Goal: Transaction & Acquisition: Purchase product/service

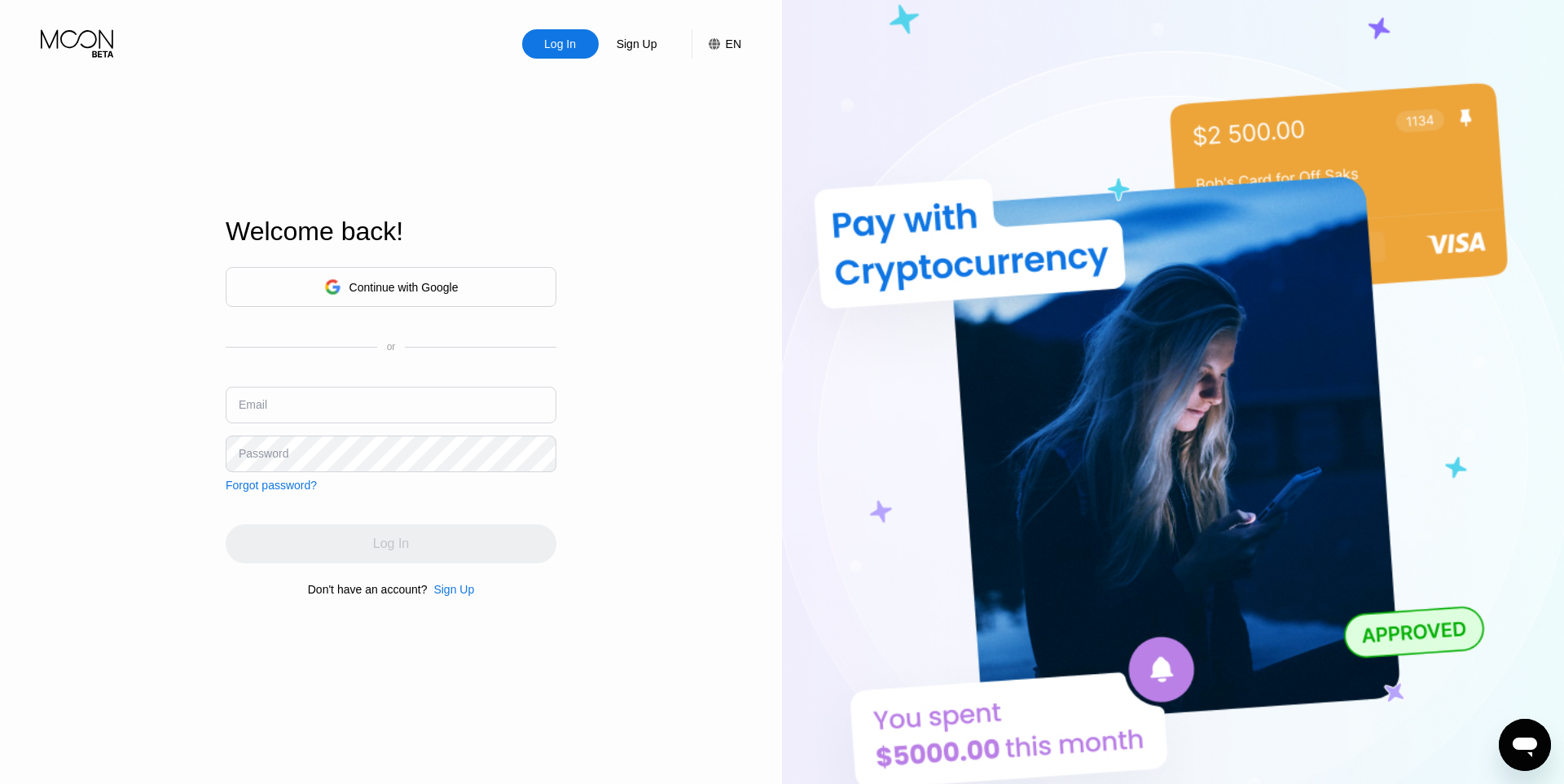
click at [343, 395] on input "text" at bounding box center [391, 405] width 331 height 37
paste input "[EMAIL_ADDRESS][DOMAIN_NAME]"
type input "[EMAIL_ADDRESS][DOMAIN_NAME]"
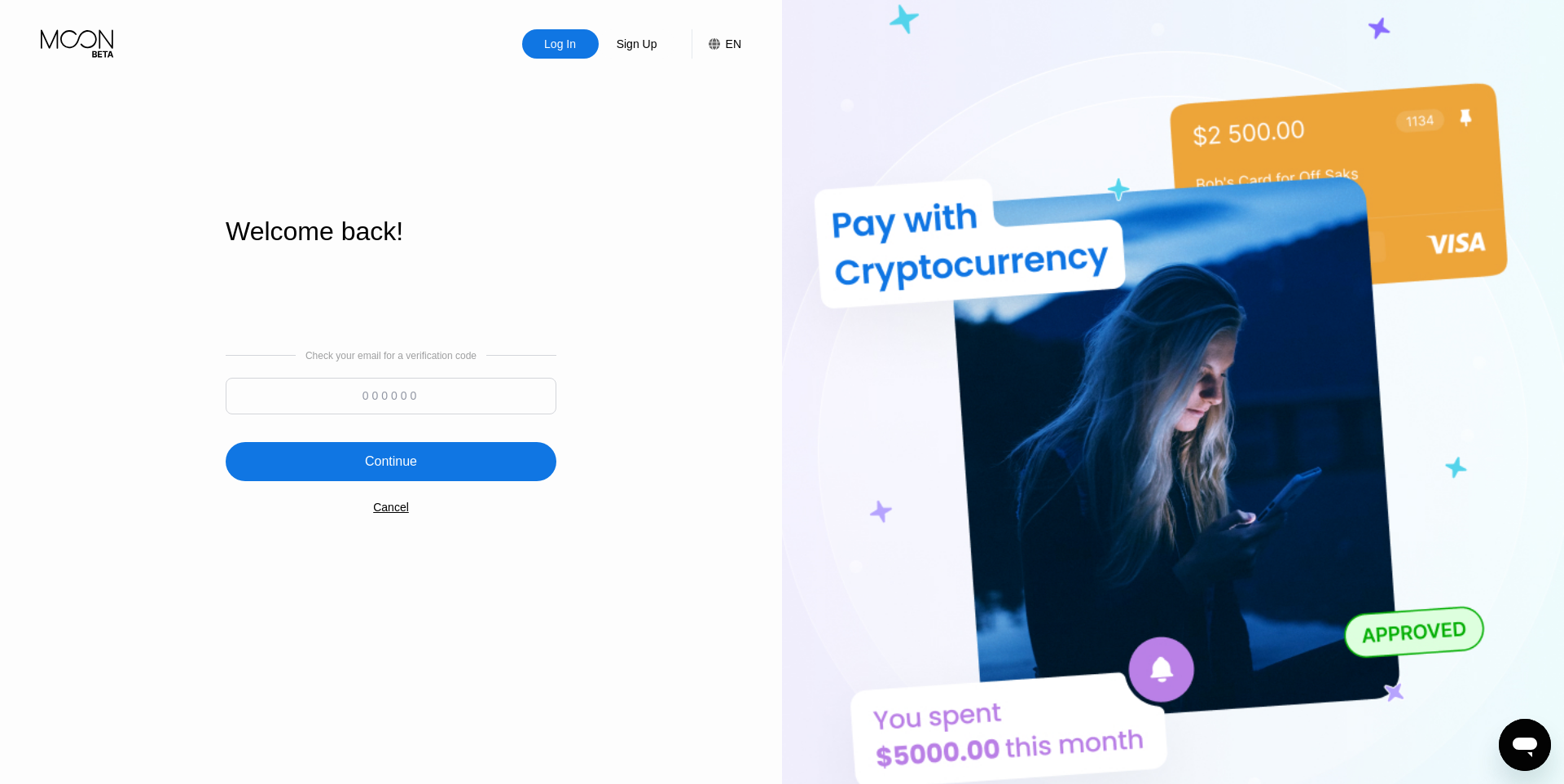
click at [449, 390] on input at bounding box center [391, 396] width 331 height 37
paste input "829891"
type input "829891"
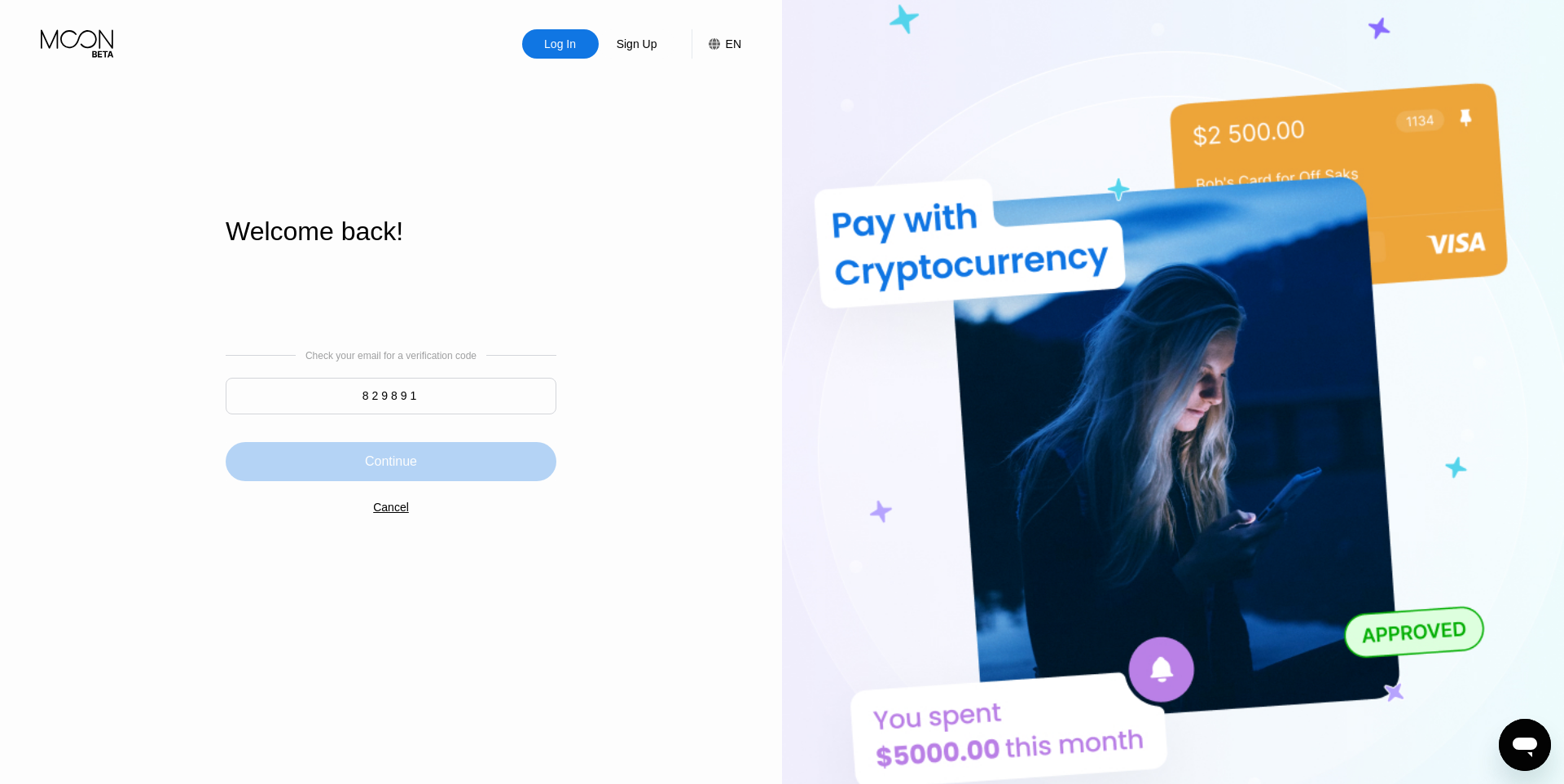
click at [440, 467] on div "Continue" at bounding box center [391, 462] width 331 height 39
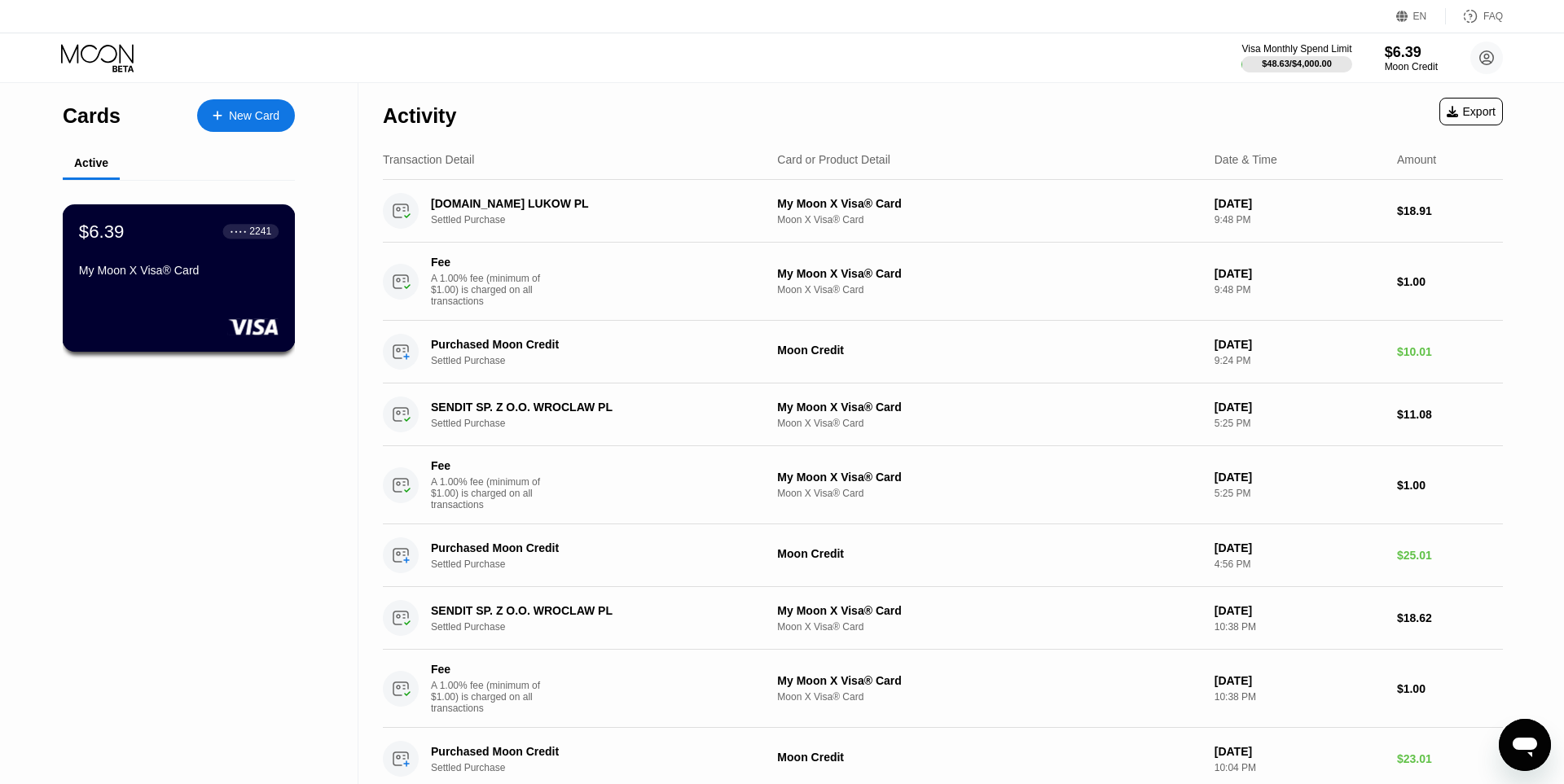
click at [182, 238] on div "$6.39 ● ● ● ● 2241" at bounding box center [178, 232] width 200 height 21
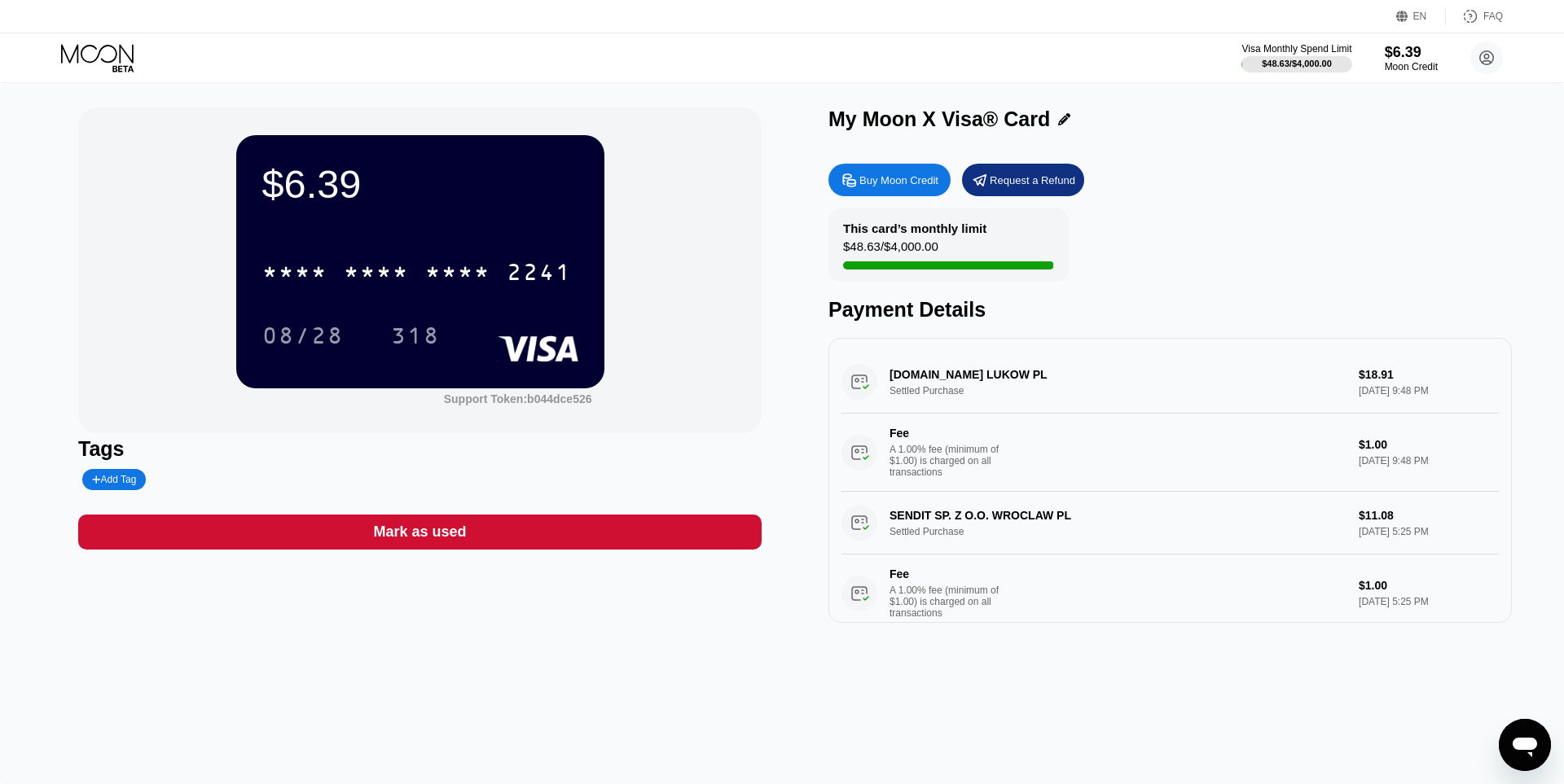
click at [876, 181] on div "Buy Moon Credit" at bounding box center [899, 180] width 79 height 14
type input "0"
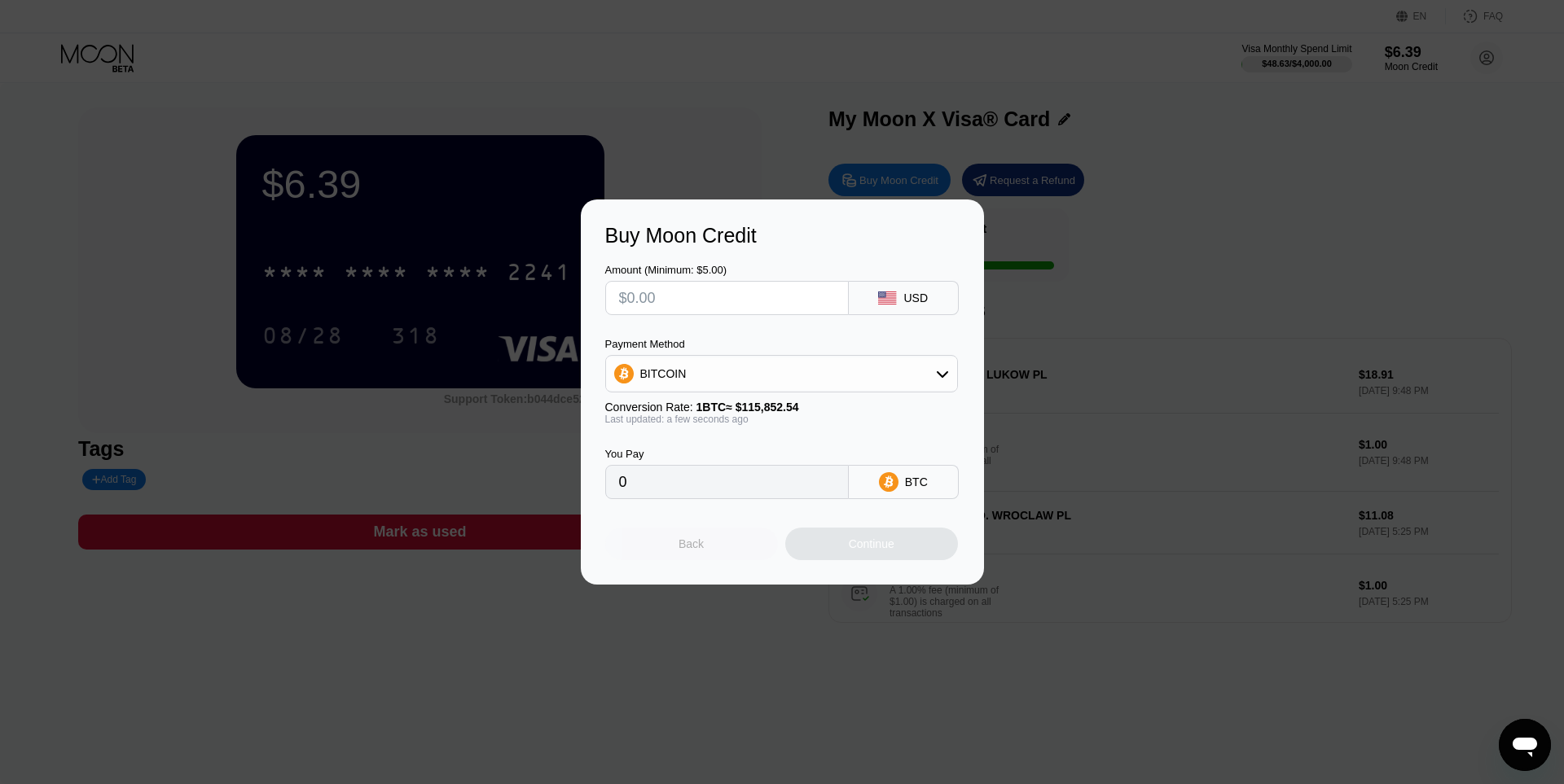
click at [665, 560] on div "Back" at bounding box center [691, 544] width 172 height 33
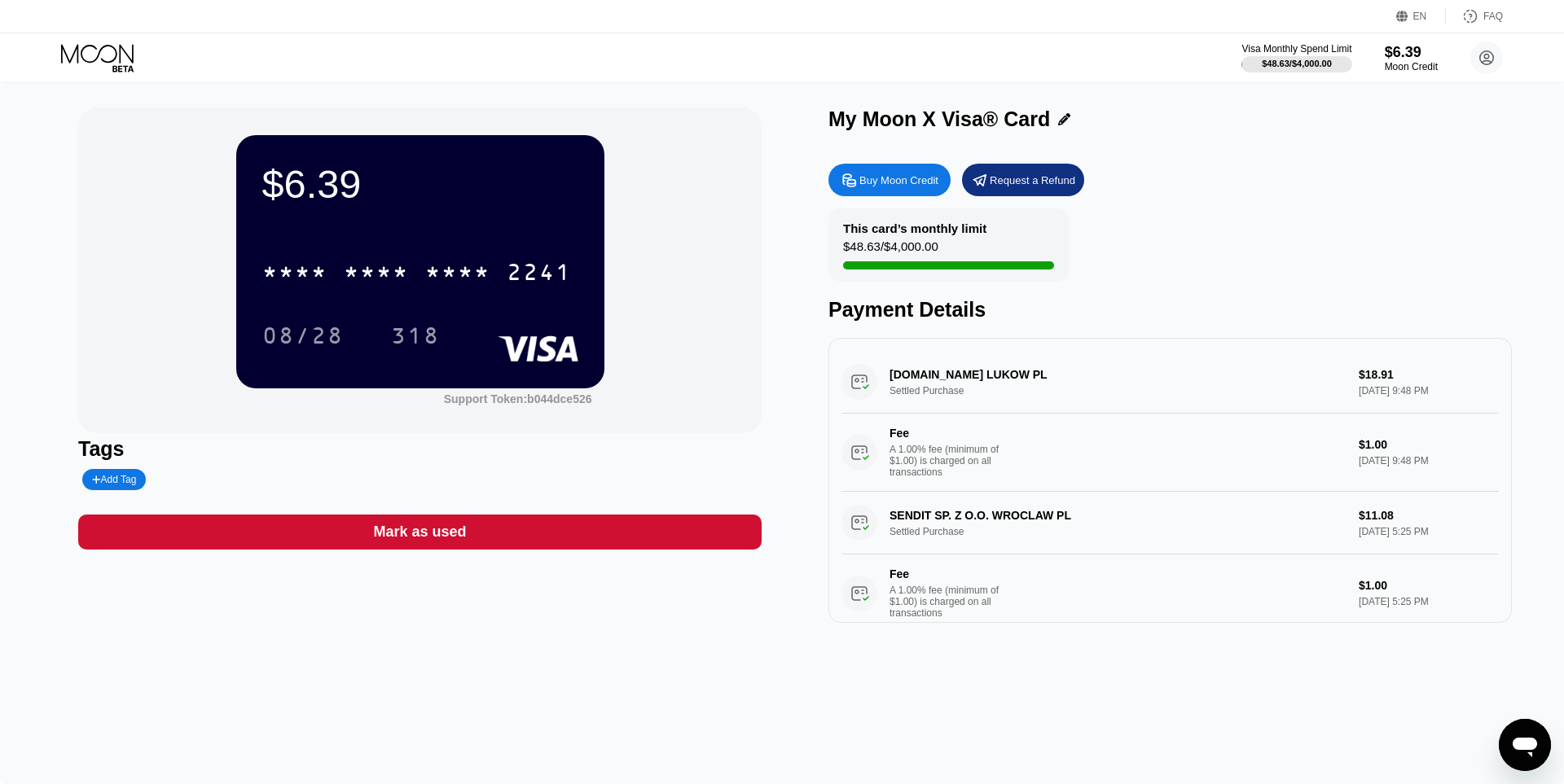
click at [895, 187] on div "Buy Moon Credit" at bounding box center [899, 180] width 79 height 14
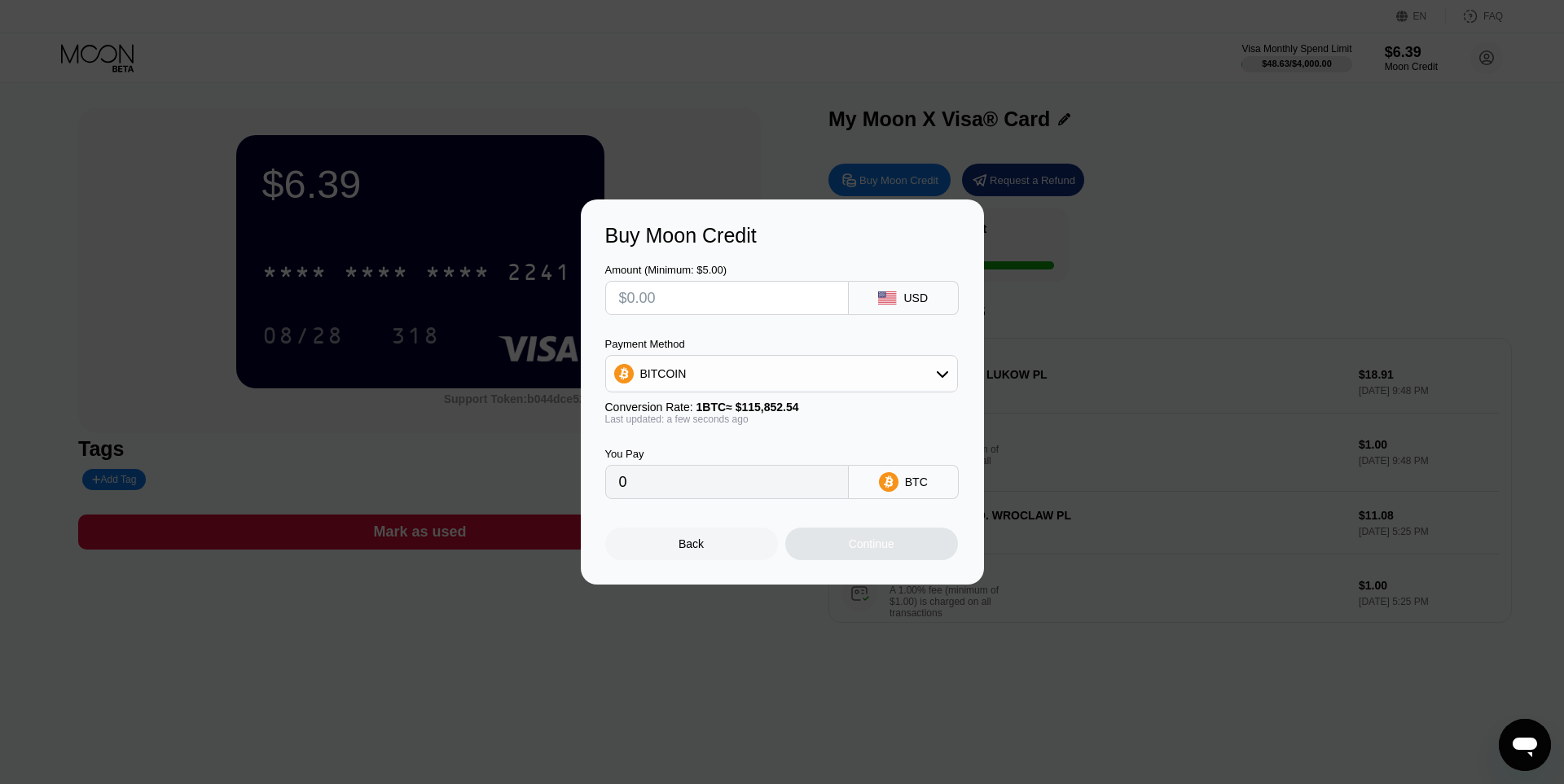
click at [784, 354] on div "Payment Method BITCOIN" at bounding box center [782, 365] width 353 height 54
click at [777, 369] on div "BITCOIN" at bounding box center [782, 374] width 351 height 33
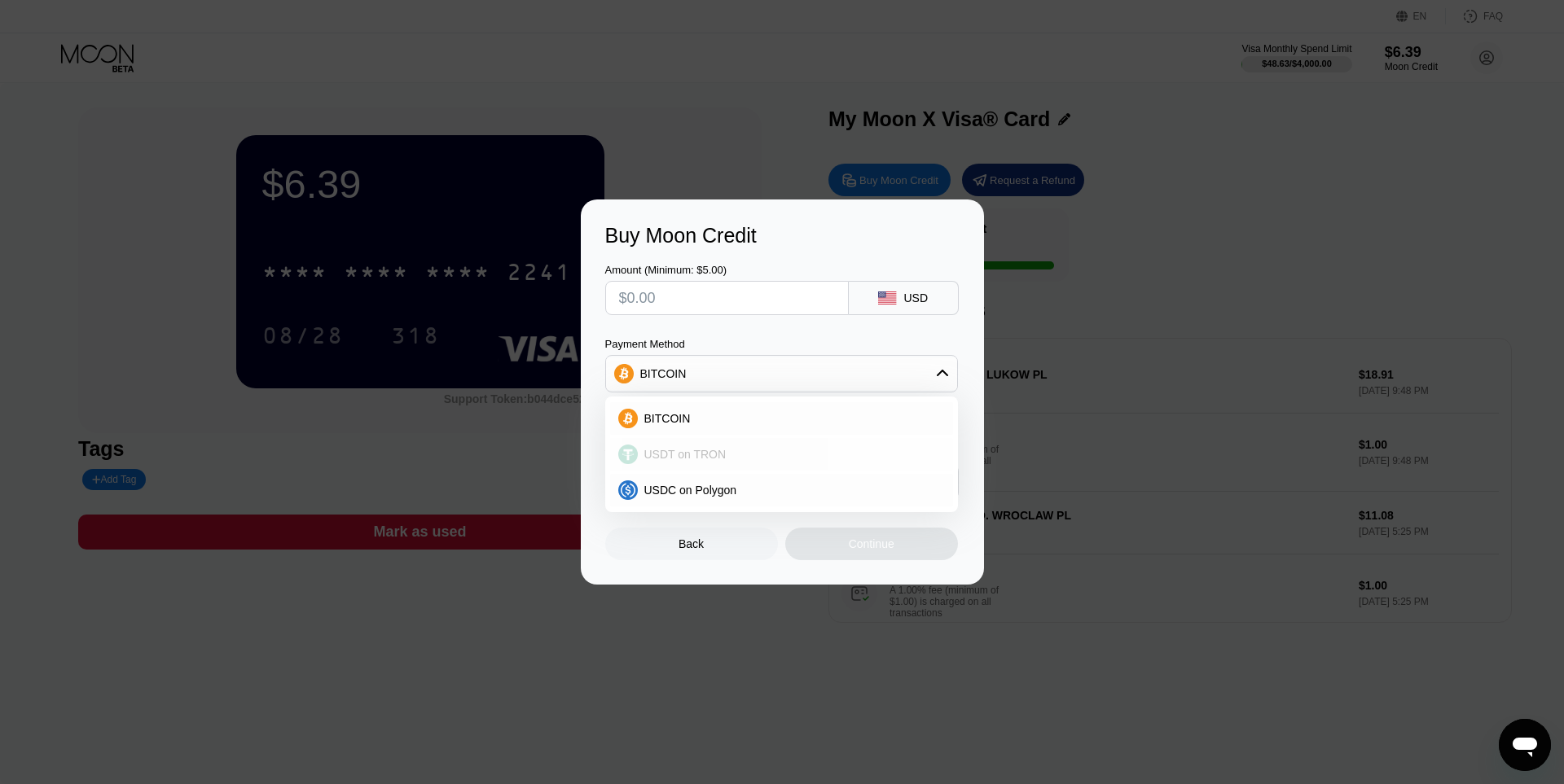
click at [684, 467] on div "USDT on TRON" at bounding box center [782, 455] width 343 height 33
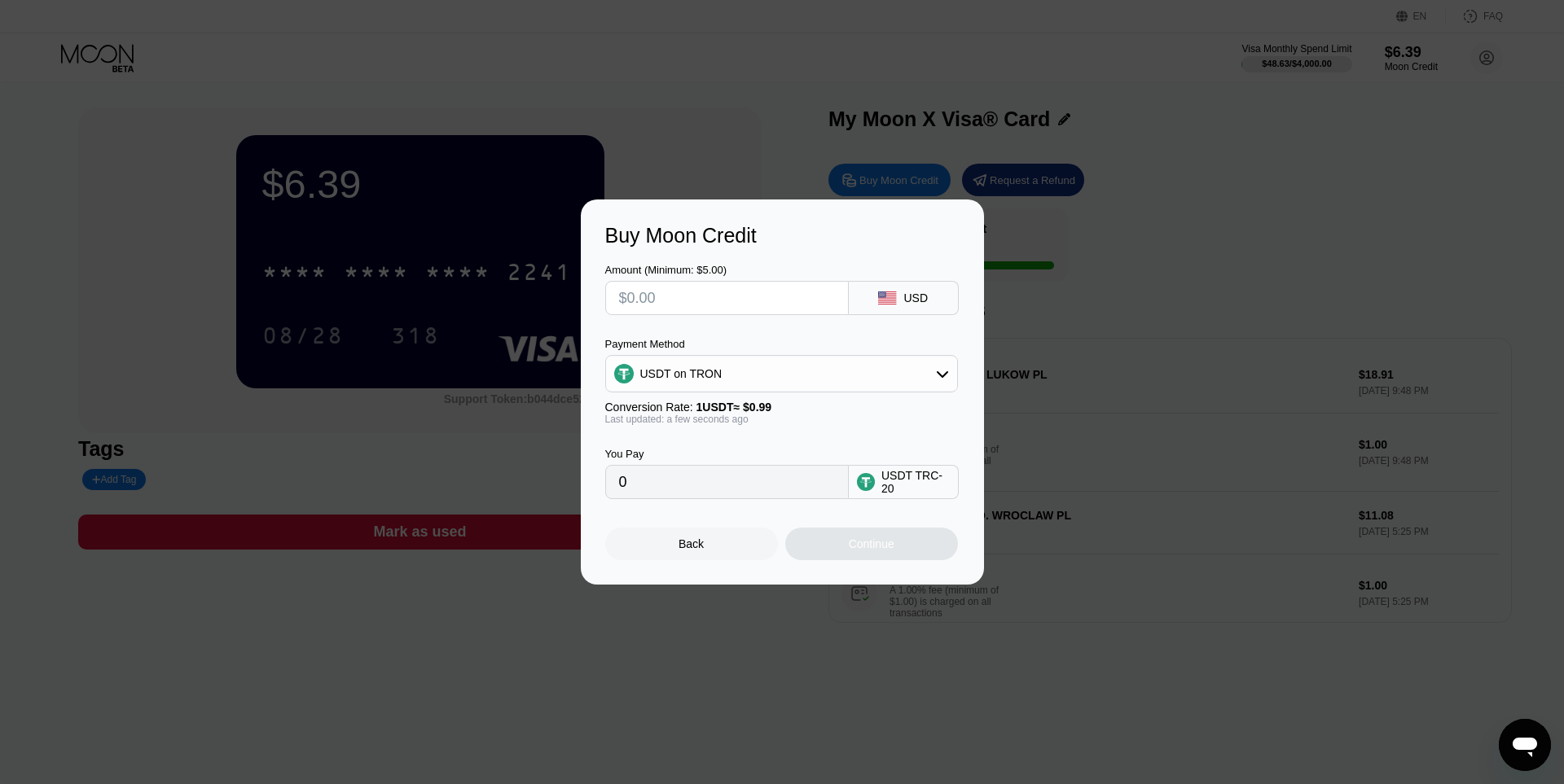
type input "0.00"
click at [714, 317] on div "Amount (Minimum: $5.00) USD Payment Method USDT on TRON Conversion Rate: 1 USDT…" at bounding box center [782, 374] width 355 height 252
click at [715, 309] on input "text" at bounding box center [727, 298] width 216 height 33
type input "$25"
type input "25.25"
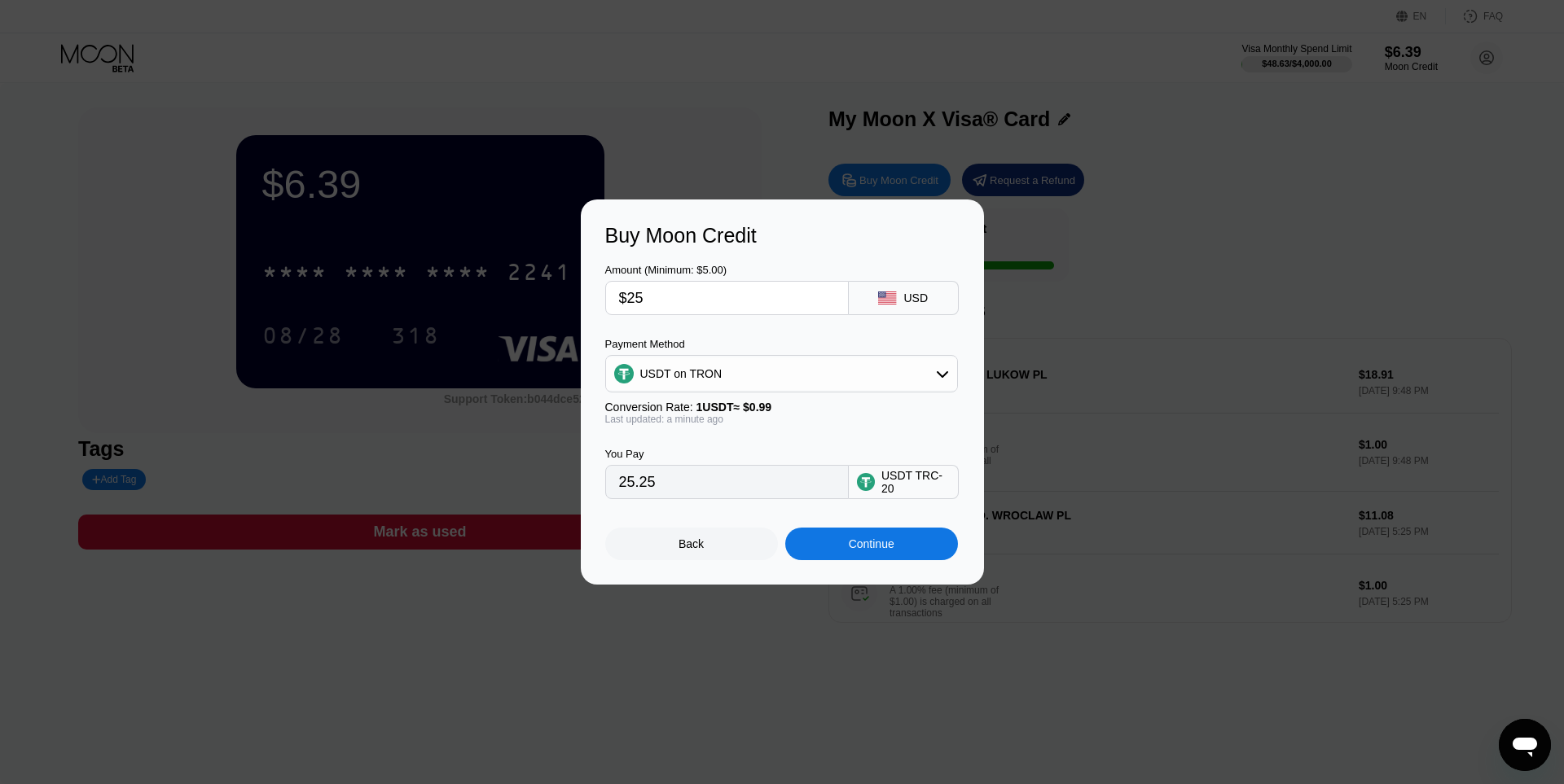
drag, startPoint x: 695, startPoint y: 292, endPoint x: 548, endPoint y: 296, distance: 147.1
click at [619, 296] on input "$25" at bounding box center [727, 298] width 216 height 33
type input "$4"
type input "4.04"
drag, startPoint x: 661, startPoint y: 297, endPoint x: 594, endPoint y: 283, distance: 68.4
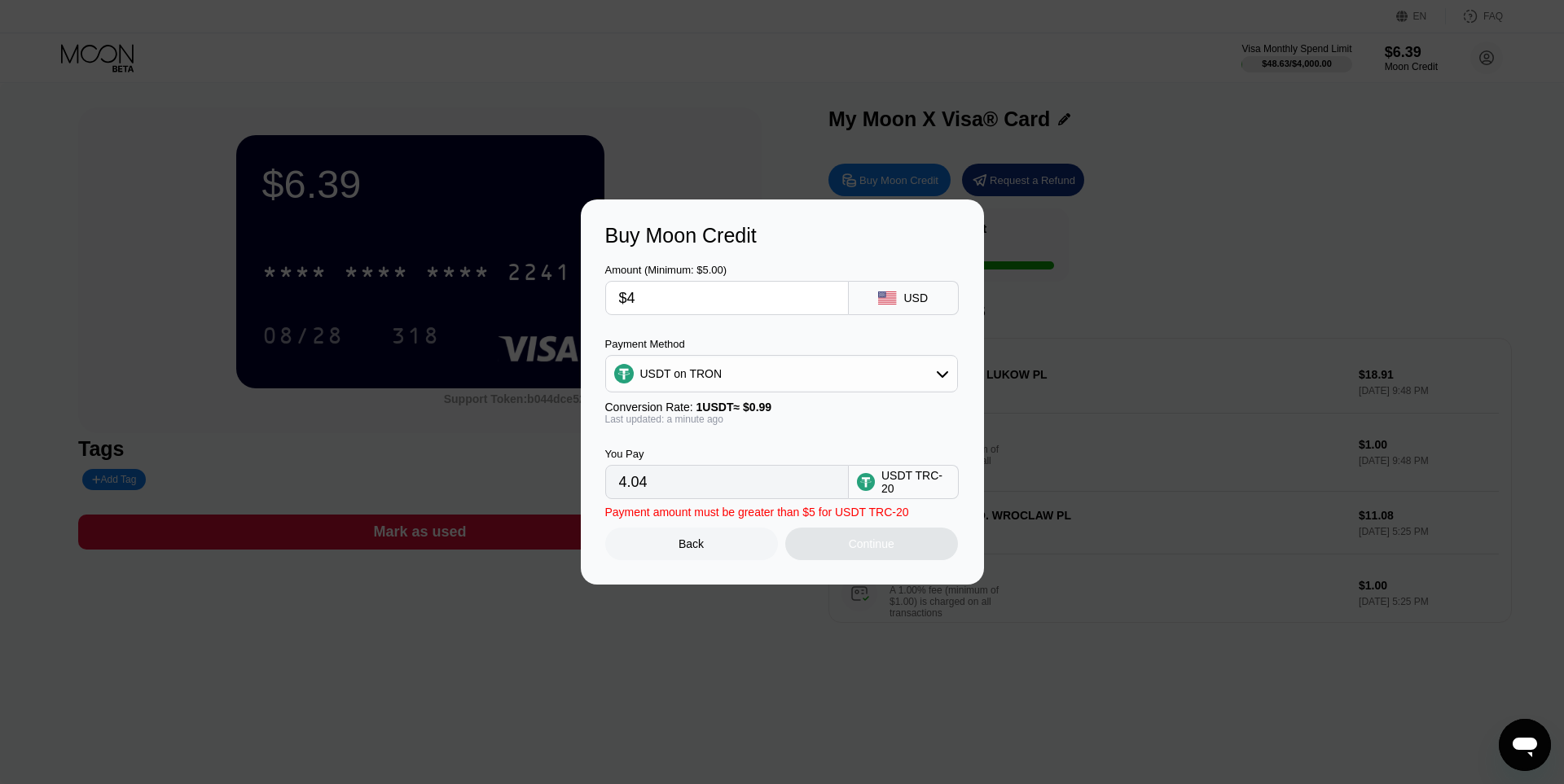
click at [619, 283] on input "$4" at bounding box center [727, 298] width 216 height 33
type input "$25"
type input "25.25"
type input "$25"
click at [831, 547] on div "Continue" at bounding box center [871, 544] width 172 height 33
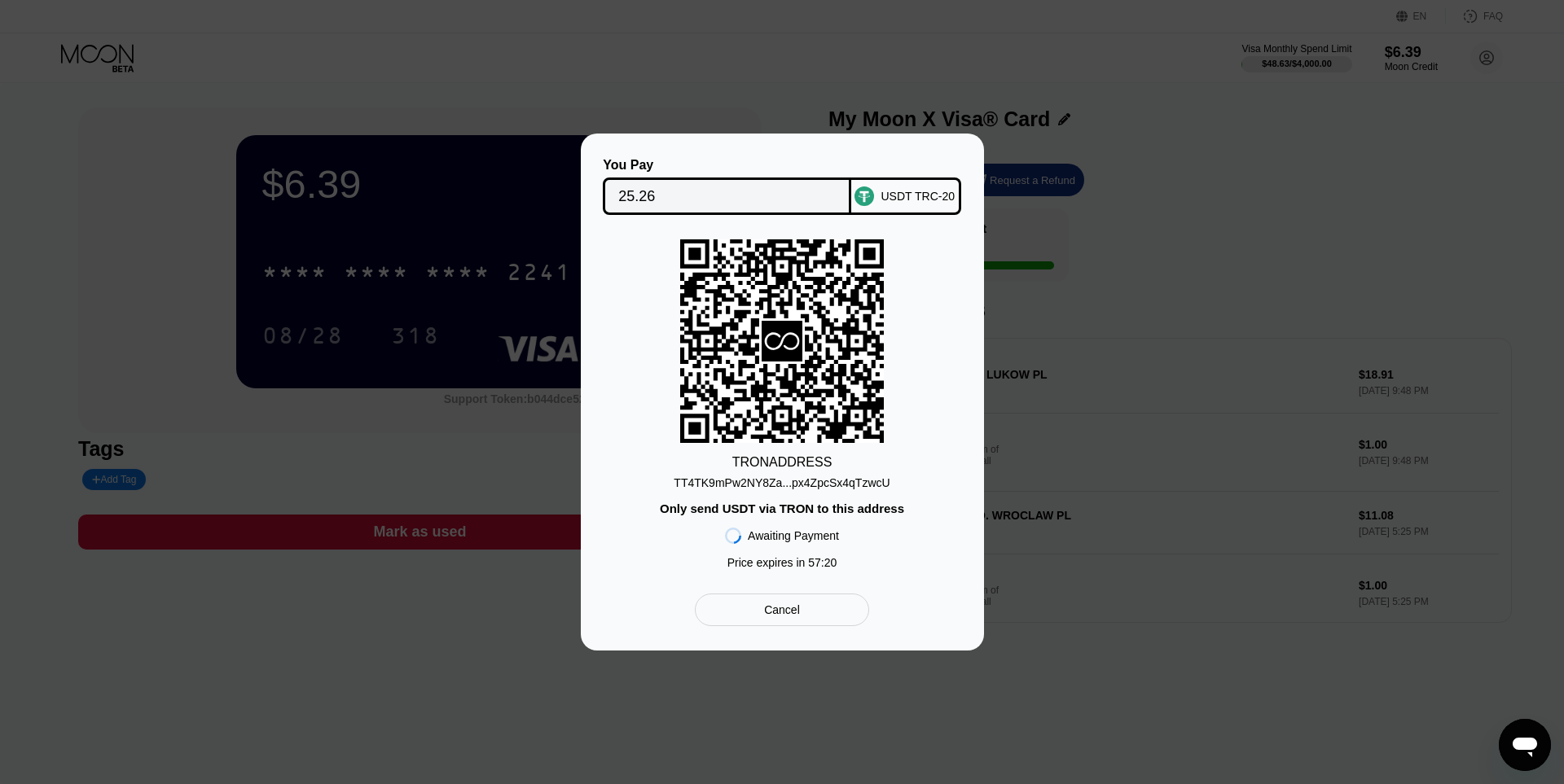
click at [903, 201] on div "USDT TRC-20" at bounding box center [917, 196] width 74 height 13
click at [785, 478] on div "TT4TK9mPw2NY8Za...px4ZpcSx4qTzwcU" at bounding box center [781, 483] width 216 height 13
